Goal: Participate in discussion

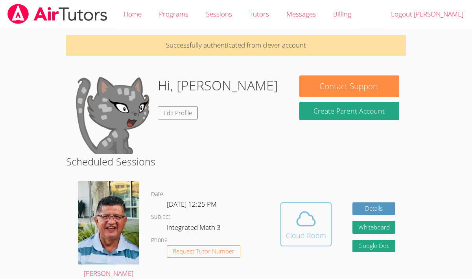
click at [303, 230] on div "Cloud Room" at bounding box center [306, 235] width 40 height 11
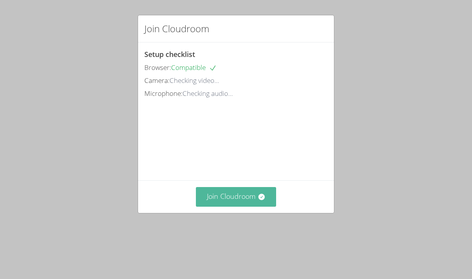
click at [236, 206] on button "Join Cloudroom" at bounding box center [236, 196] width 81 height 19
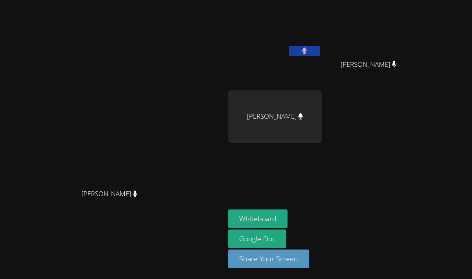
click at [320, 35] on video at bounding box center [275, 29] width 94 height 53
click at [320, 50] on button at bounding box center [304, 51] width 31 height 10
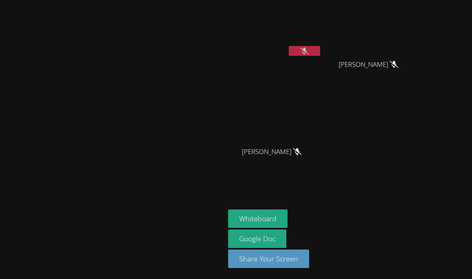
click at [320, 51] on button at bounding box center [304, 51] width 31 height 10
click at [320, 55] on button at bounding box center [304, 51] width 31 height 10
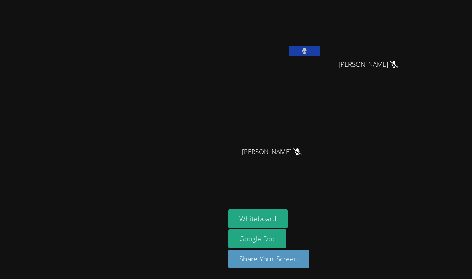
click at [320, 53] on button at bounding box center [304, 51] width 31 height 10
click at [320, 47] on button at bounding box center [304, 51] width 31 height 10
click at [307, 49] on icon at bounding box center [304, 51] width 5 height 7
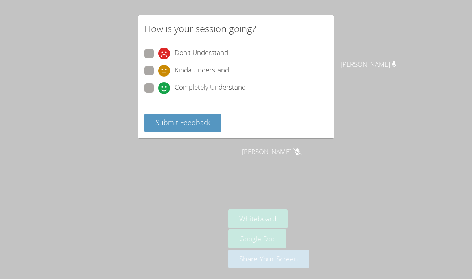
click at [158, 94] on span at bounding box center [158, 94] width 0 height 0
click at [158, 90] on input "Completely Understand" at bounding box center [161, 86] width 7 height 7
radio input "true"
click at [176, 121] on span "Submit Feedback" at bounding box center [182, 122] width 55 height 9
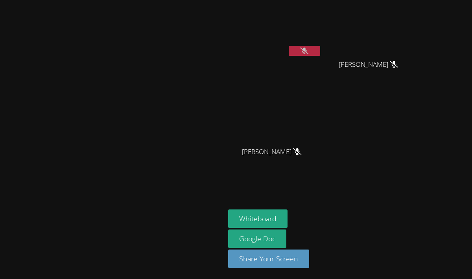
drag, startPoint x: 348, startPoint y: 50, endPoint x: 370, endPoint y: 179, distance: 131.6
click at [370, 179] on aside "[PERSON_NAME] [PERSON_NAME] [PERSON_NAME] [PERSON_NAME] [PERSON_NAME] Whiteboar…" at bounding box center [323, 139] width 197 height 279
click at [320, 54] on button at bounding box center [304, 51] width 31 height 10
click at [307, 48] on icon at bounding box center [304, 51] width 5 height 7
click at [308, 48] on icon at bounding box center [304, 51] width 8 height 7
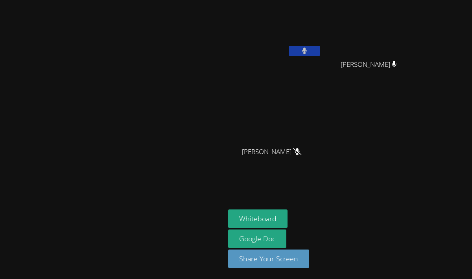
click at [307, 48] on icon at bounding box center [304, 51] width 5 height 7
click at [308, 48] on icon at bounding box center [304, 51] width 8 height 7
click at [307, 49] on icon at bounding box center [304, 51] width 5 height 7
click at [308, 48] on icon at bounding box center [304, 51] width 8 height 7
